Goal: Information Seeking & Learning: Check status

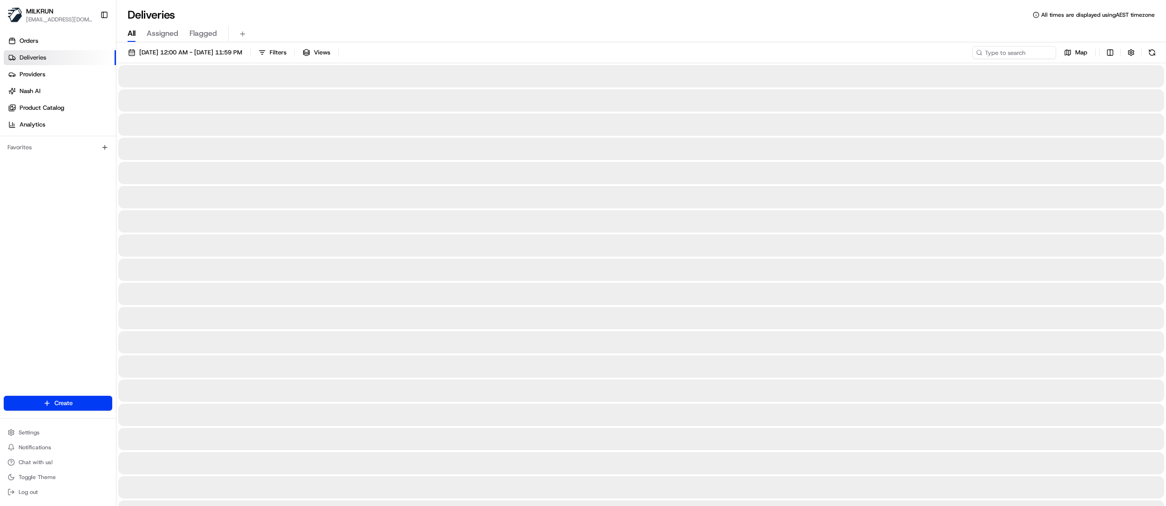
click at [135, 33] on span "All" at bounding box center [132, 33] width 8 height 11
click at [1002, 53] on input at bounding box center [1000, 52] width 112 height 13
paste input "[PERSON_NAME]"
type input "[PERSON_NAME]"
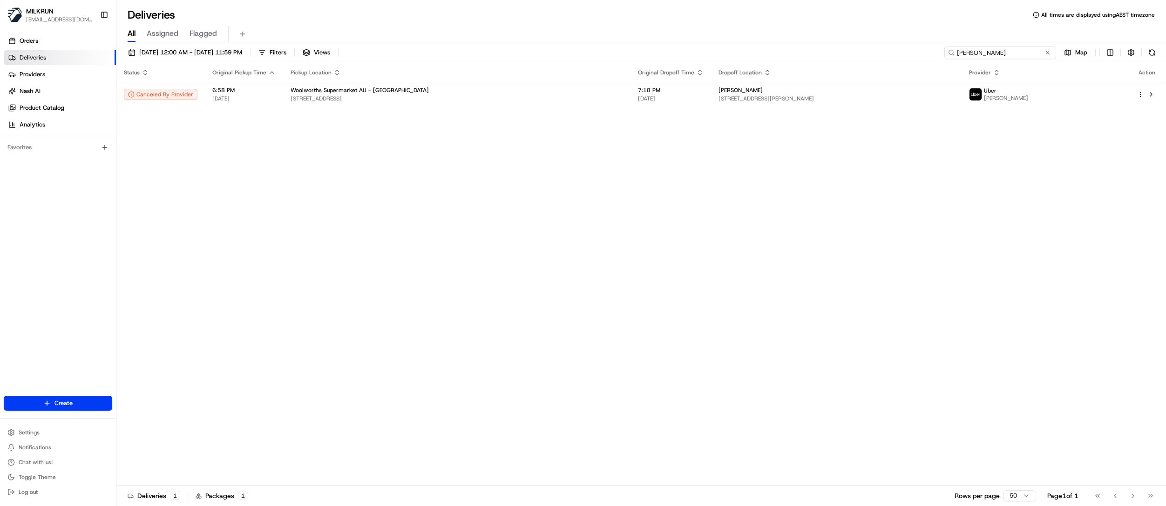
drag, startPoint x: 1008, startPoint y: 54, endPoint x: 909, endPoint y: 64, distance: 99.7
click at [909, 64] on div "[DATE] 12:00 AM - [DATE] 11:59 PM Filters Views [PERSON_NAME] Map Status Origin…" at bounding box center [640, 275] width 1049 height 466
paste input "LIBAN A."
type input "LIBAN A."
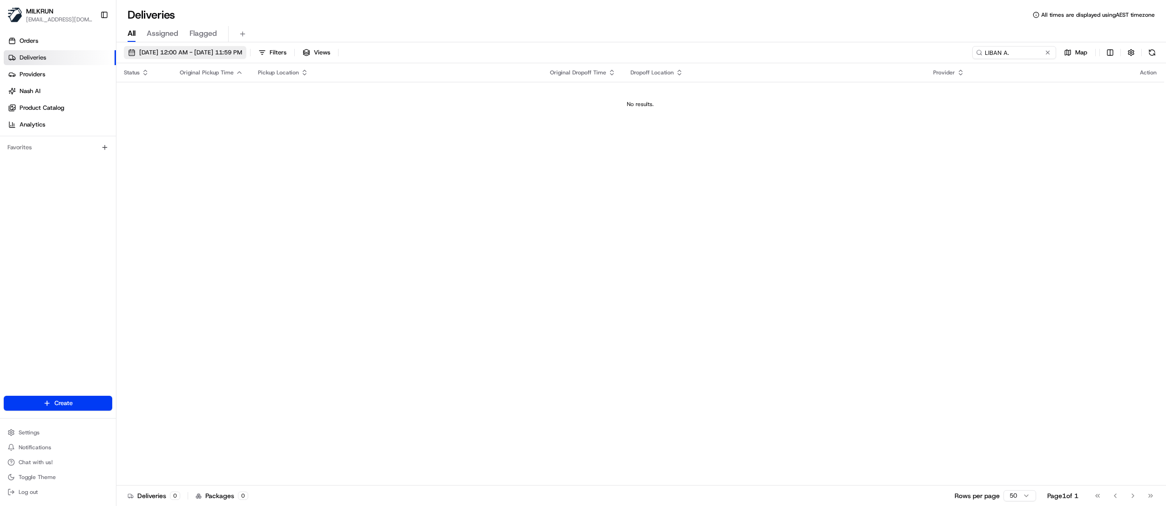
click at [154, 51] on span "[DATE] 12:00 AM - [DATE] 11:59 PM" at bounding box center [190, 52] width 103 height 8
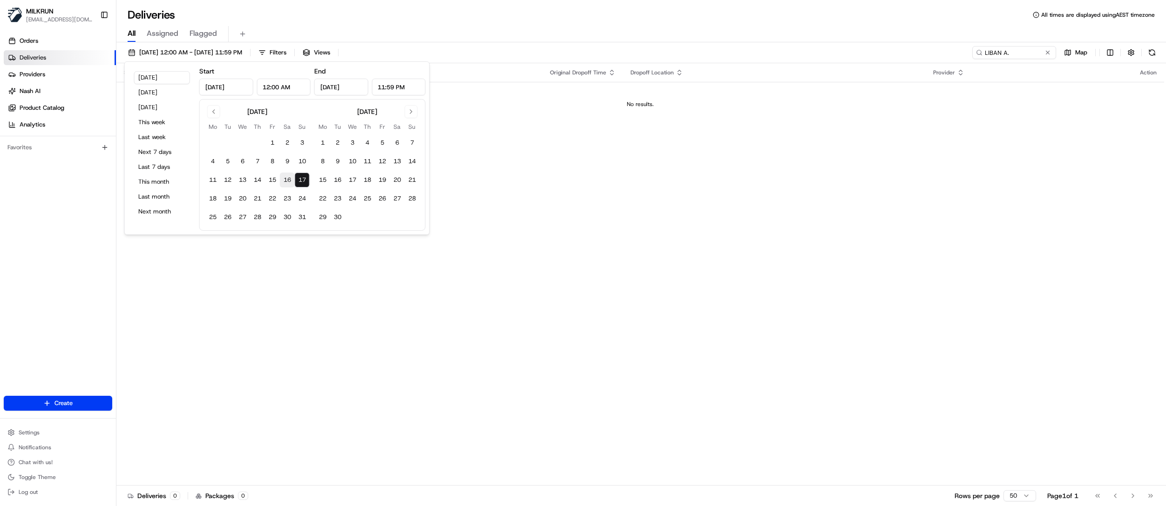
click at [284, 182] on button "16" at bounding box center [287, 180] width 15 height 15
type input "[DATE]"
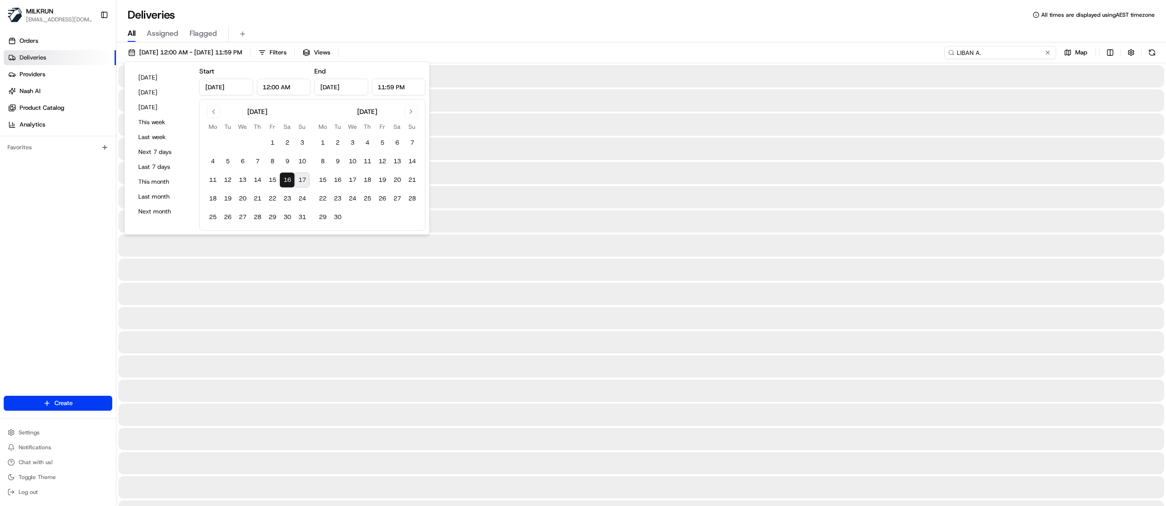
click at [1033, 53] on input "LIBAN A." at bounding box center [1000, 52] width 112 height 13
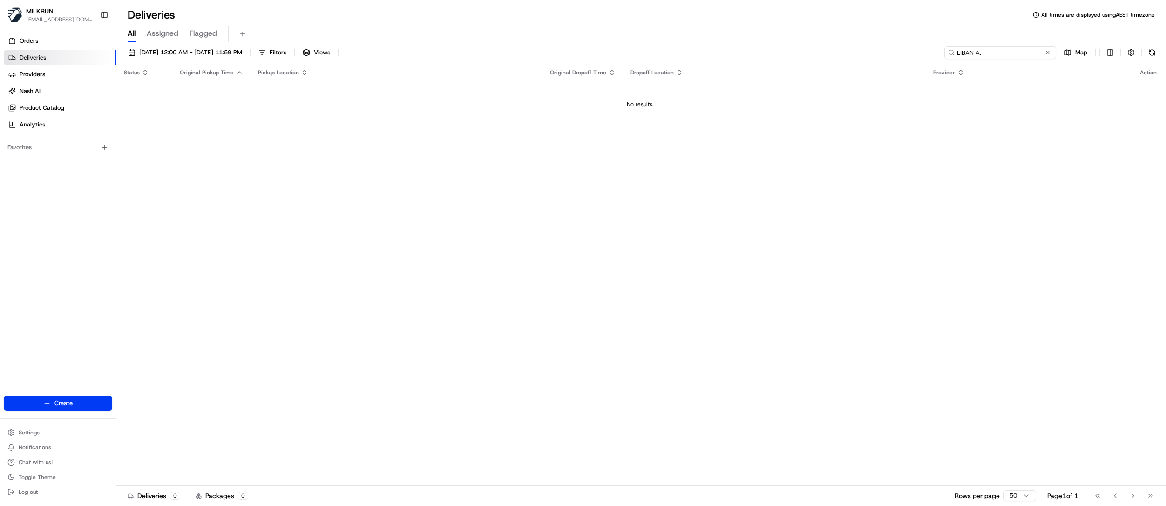
click at [959, 51] on input "LIBAN A." at bounding box center [1000, 52] width 112 height 13
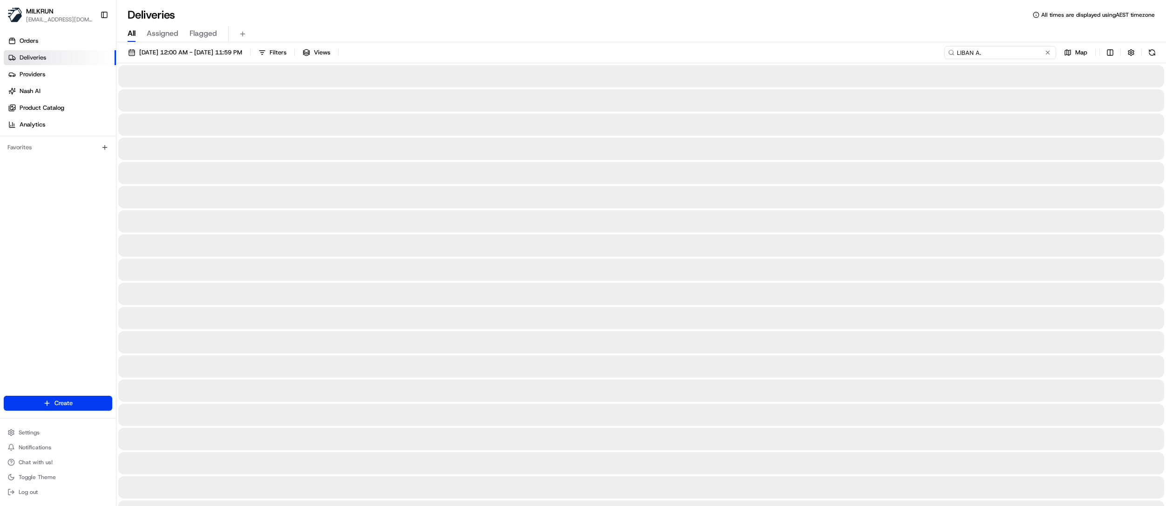
type input "LIBAN A."
